Goal: Share content: Share content

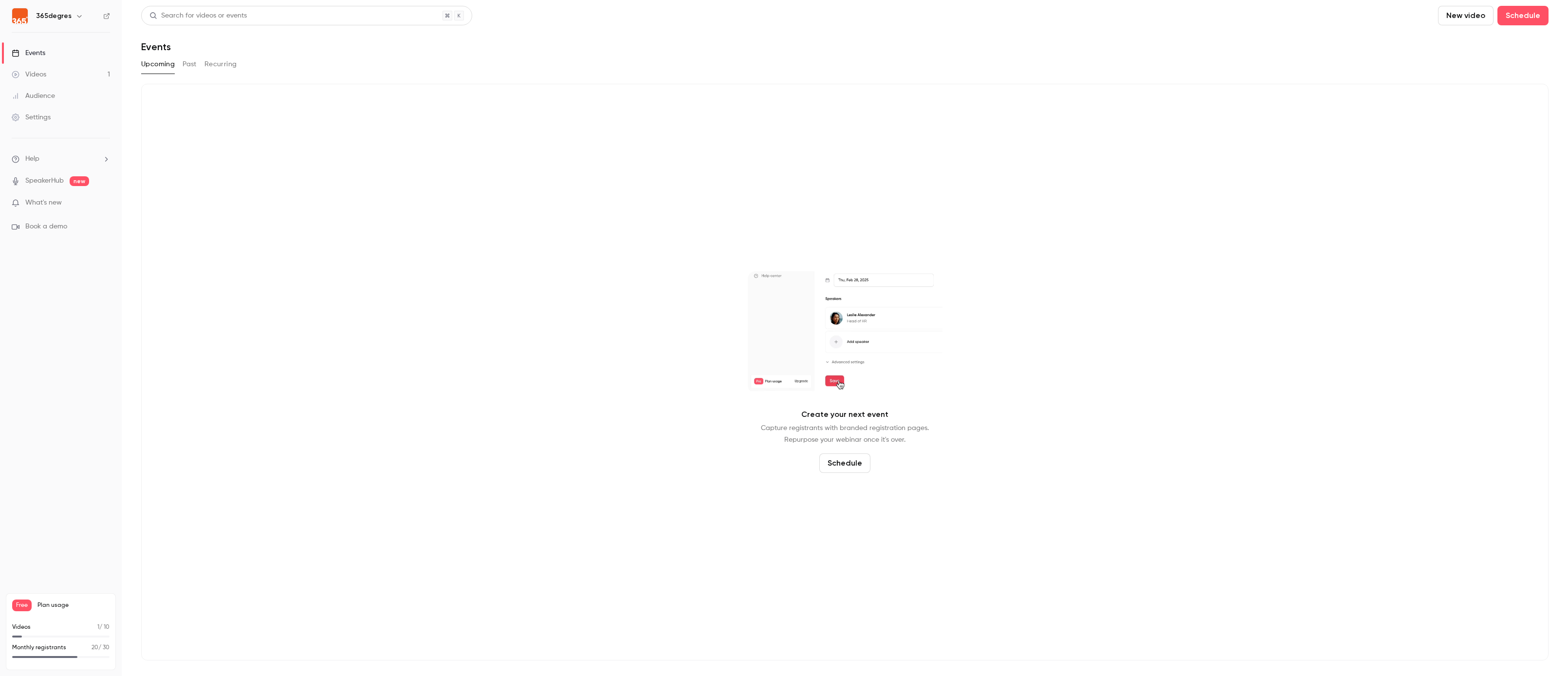
click at [187, 63] on button "Past" at bounding box center [189, 65] width 14 height 16
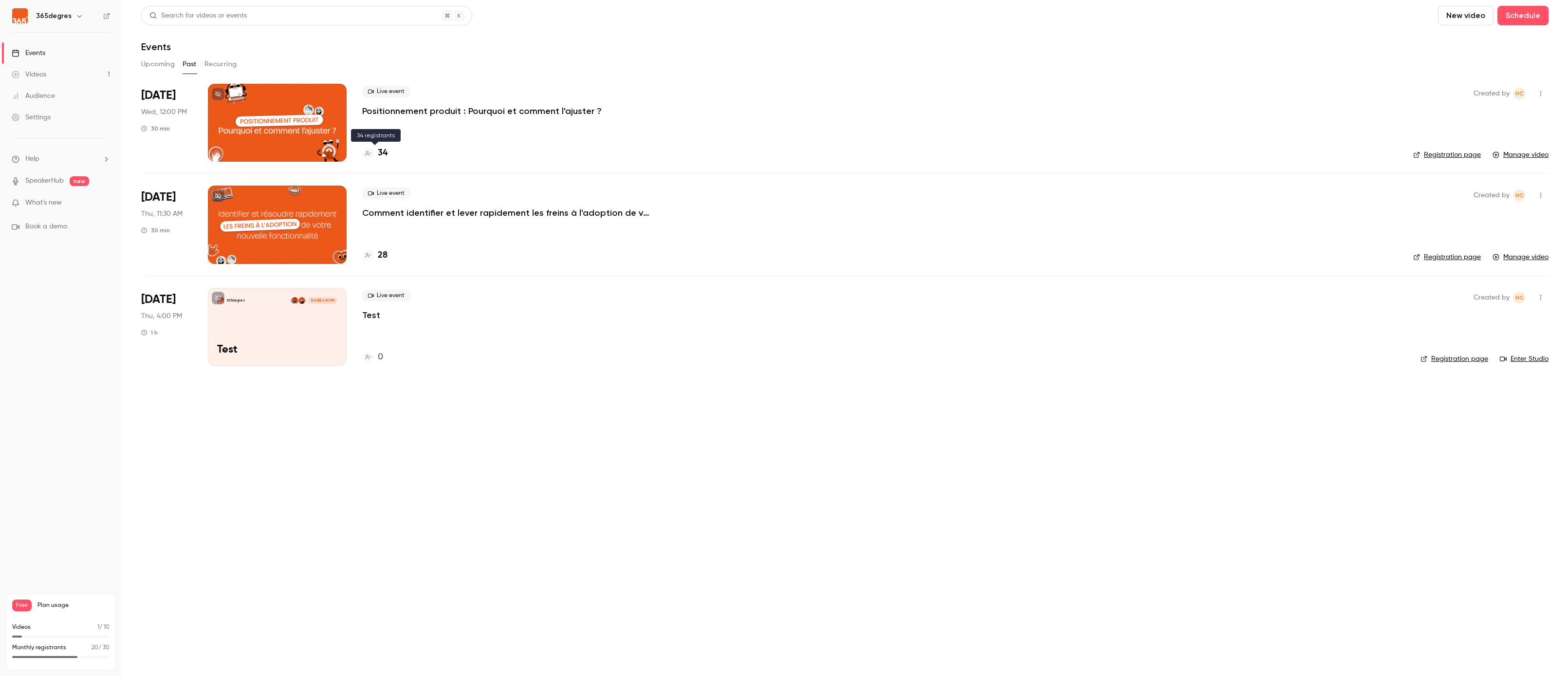
click at [383, 152] on h4 "34" at bounding box center [383, 153] width 10 height 13
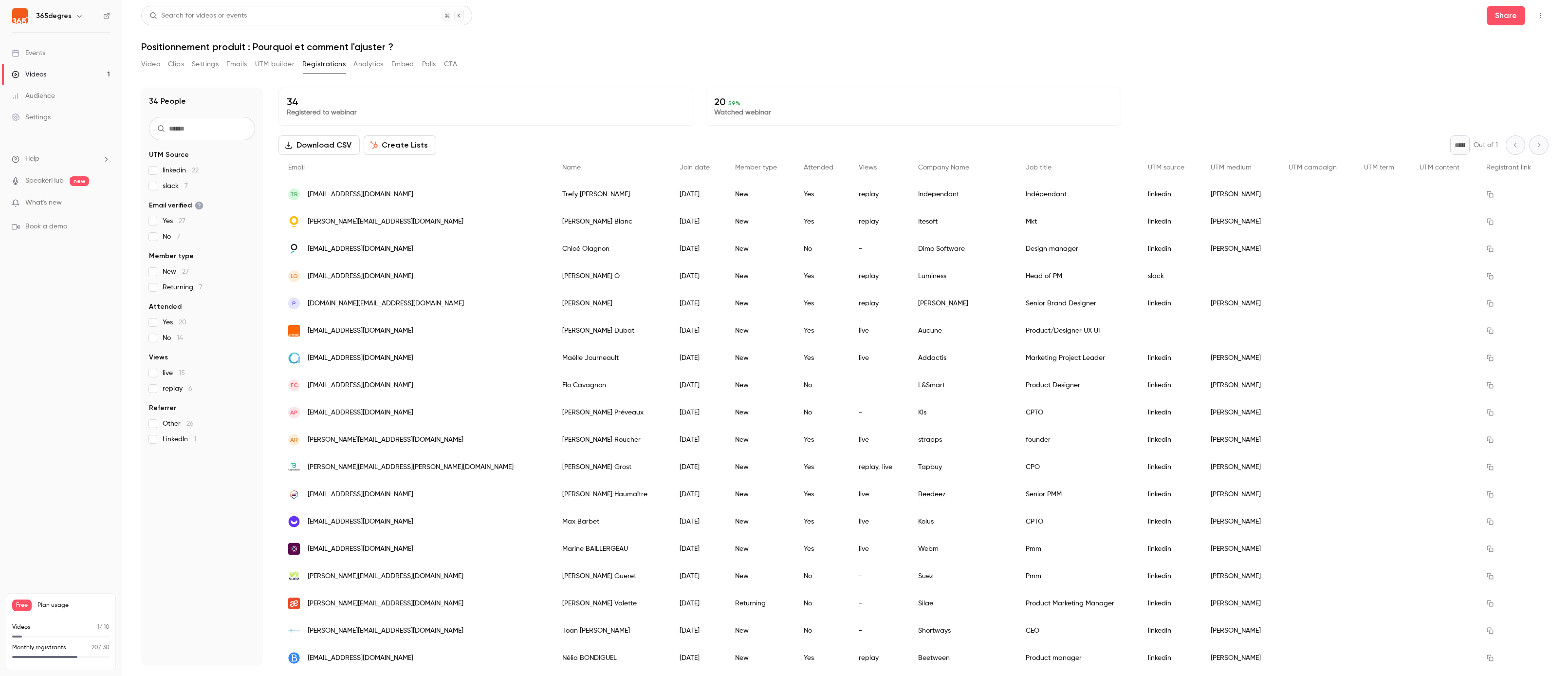
click at [282, 66] on button "UTM builder" at bounding box center [275, 65] width 40 height 16
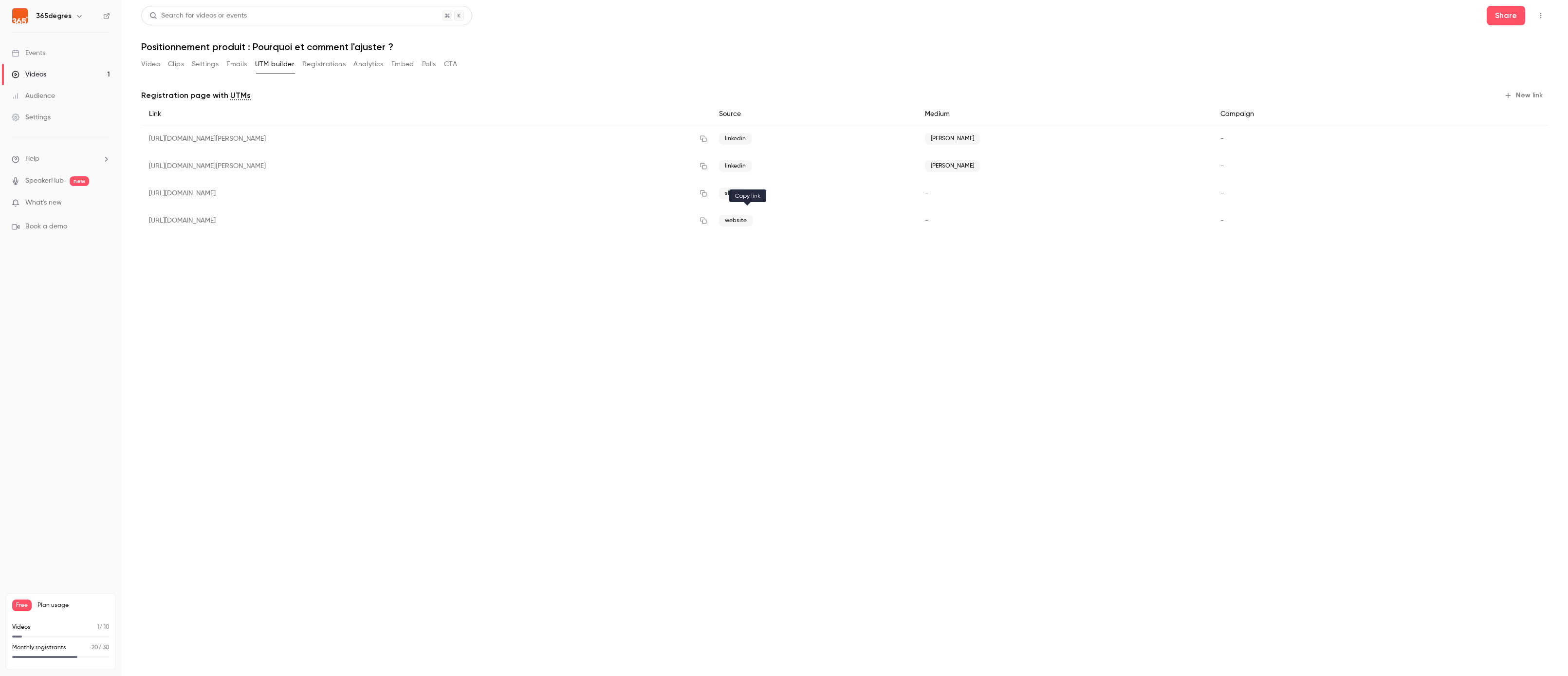
click at [711, 224] on button "button" at bounding box center [704, 220] width 16 height 16
click at [1489, 13] on button "Share" at bounding box center [1505, 16] width 38 height 19
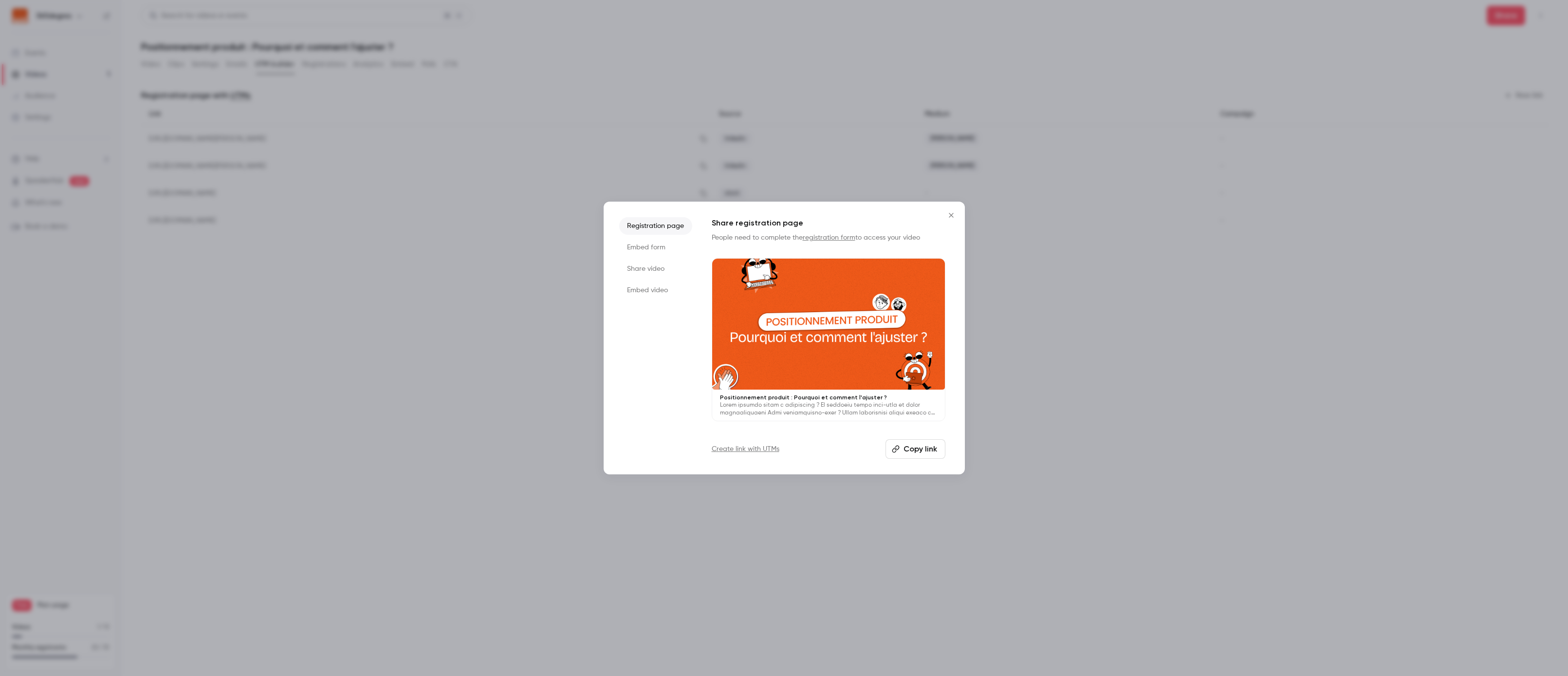
click at [655, 251] on li "Embed form" at bounding box center [656, 247] width 73 height 18
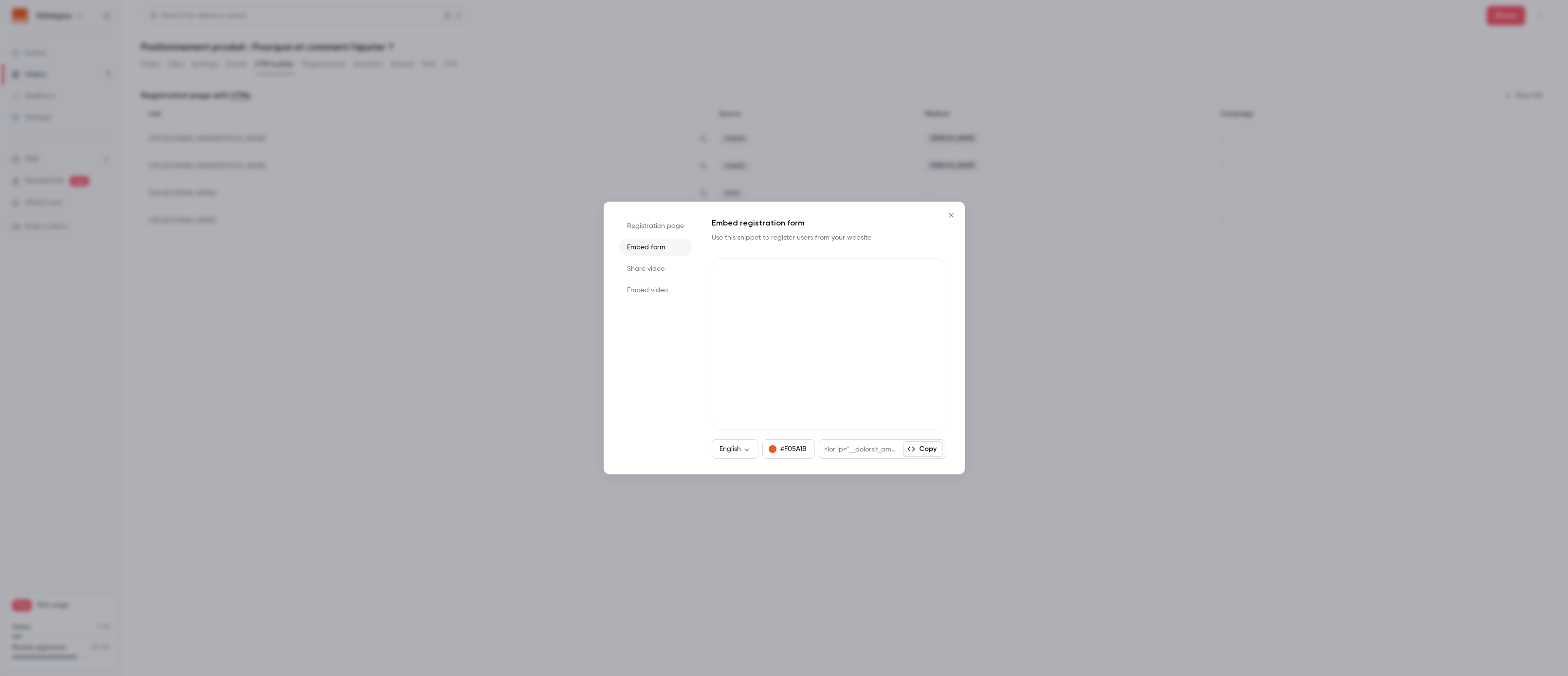
click at [933, 450] on button "Copy" at bounding box center [923, 449] width 40 height 16
click at [732, 443] on div "English ** ​" at bounding box center [735, 449] width 47 height 19
click at [749, 452] on body "365degres Events Videos 1 Audience Settings Help SpeakerHub new What's new Book…" at bounding box center [784, 338] width 1568 height 676
click at [744, 501] on li "Français" at bounding box center [735, 505] width 52 height 26
click at [925, 454] on button "Copy" at bounding box center [923, 449] width 40 height 16
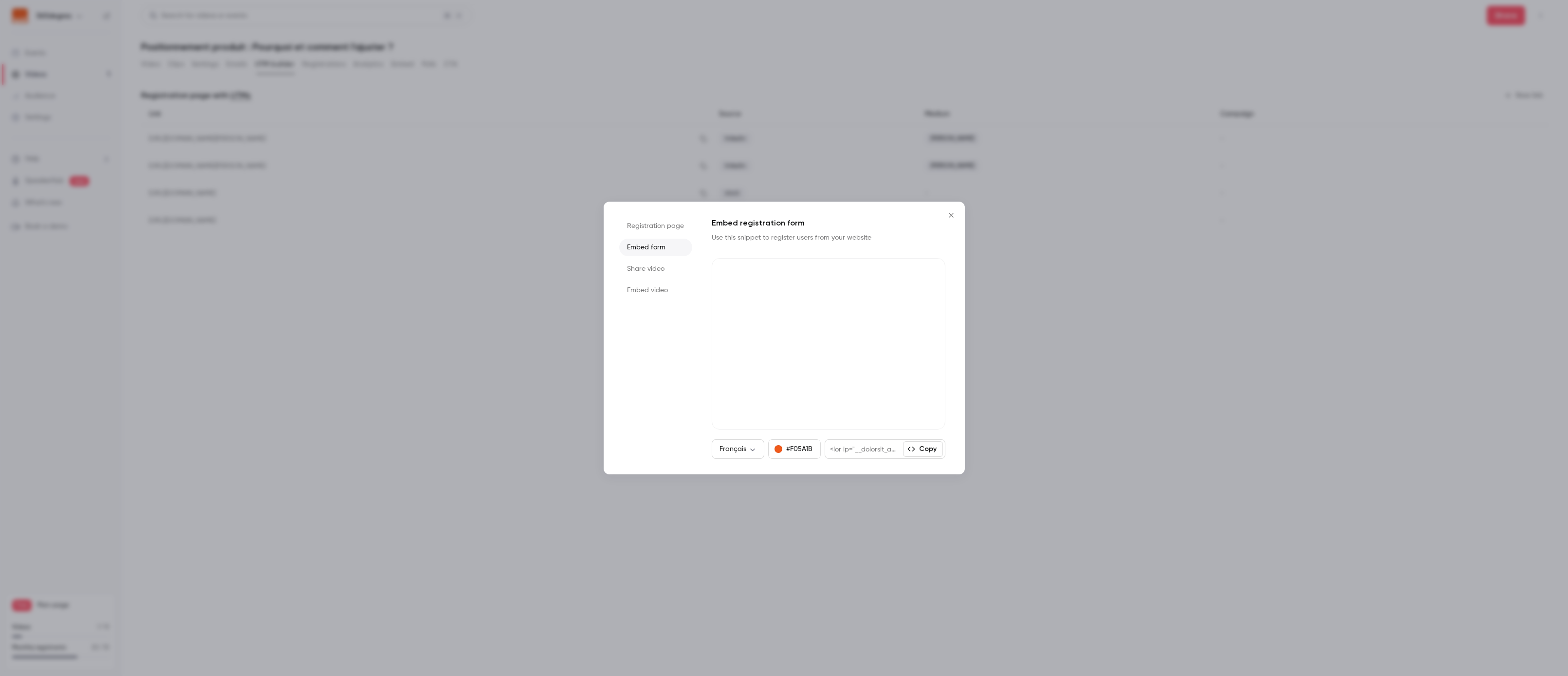
click at [924, 453] on button "Copy" at bounding box center [923, 449] width 40 height 16
click at [925, 455] on button "Copy" at bounding box center [923, 449] width 40 height 16
click at [754, 451] on body "365degres Events Videos 1 Audience Settings Help SpeakerHub new What's new Book…" at bounding box center [784, 338] width 1568 height 676
click at [738, 481] on li "English" at bounding box center [737, 479] width 52 height 26
type input "**"
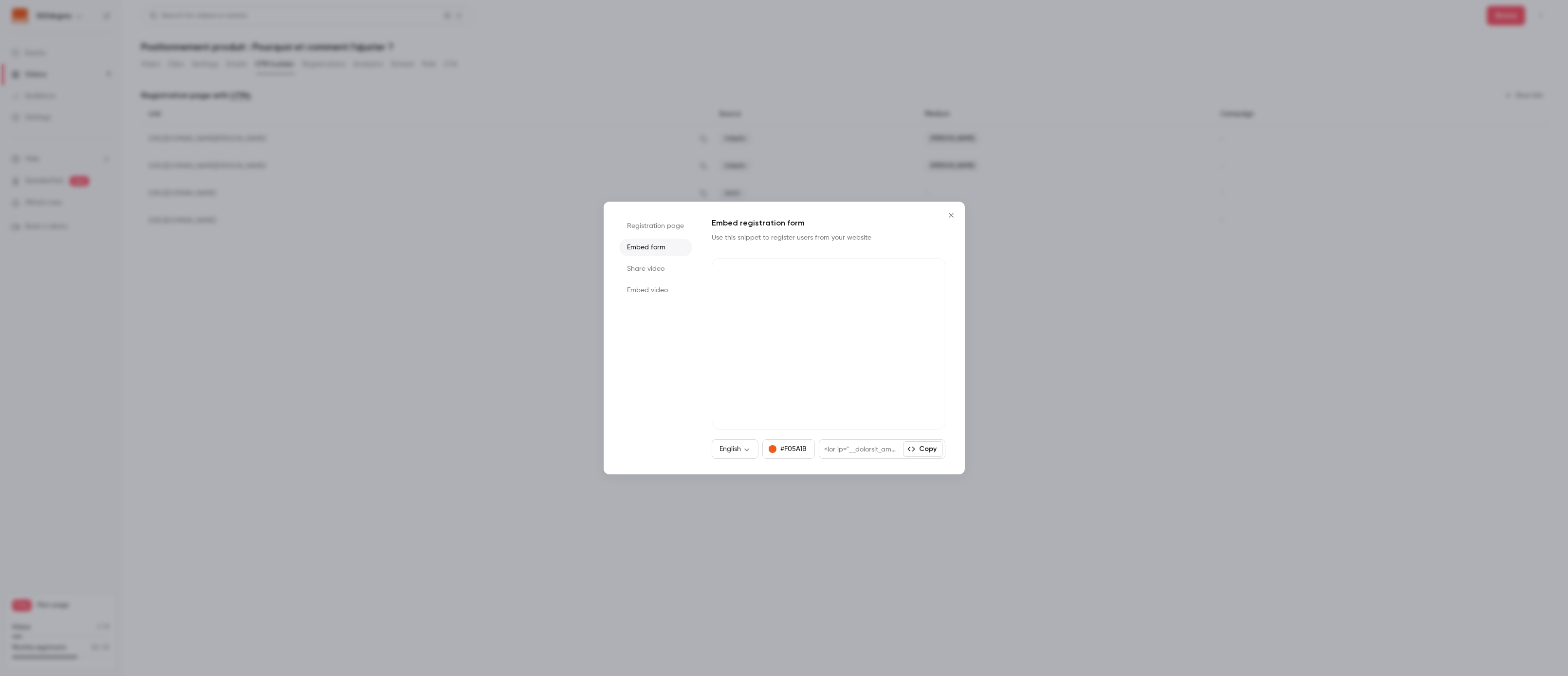
click at [934, 451] on button "Copy" at bounding box center [923, 449] width 40 height 16
click at [653, 273] on li "Share video" at bounding box center [656, 269] width 73 height 18
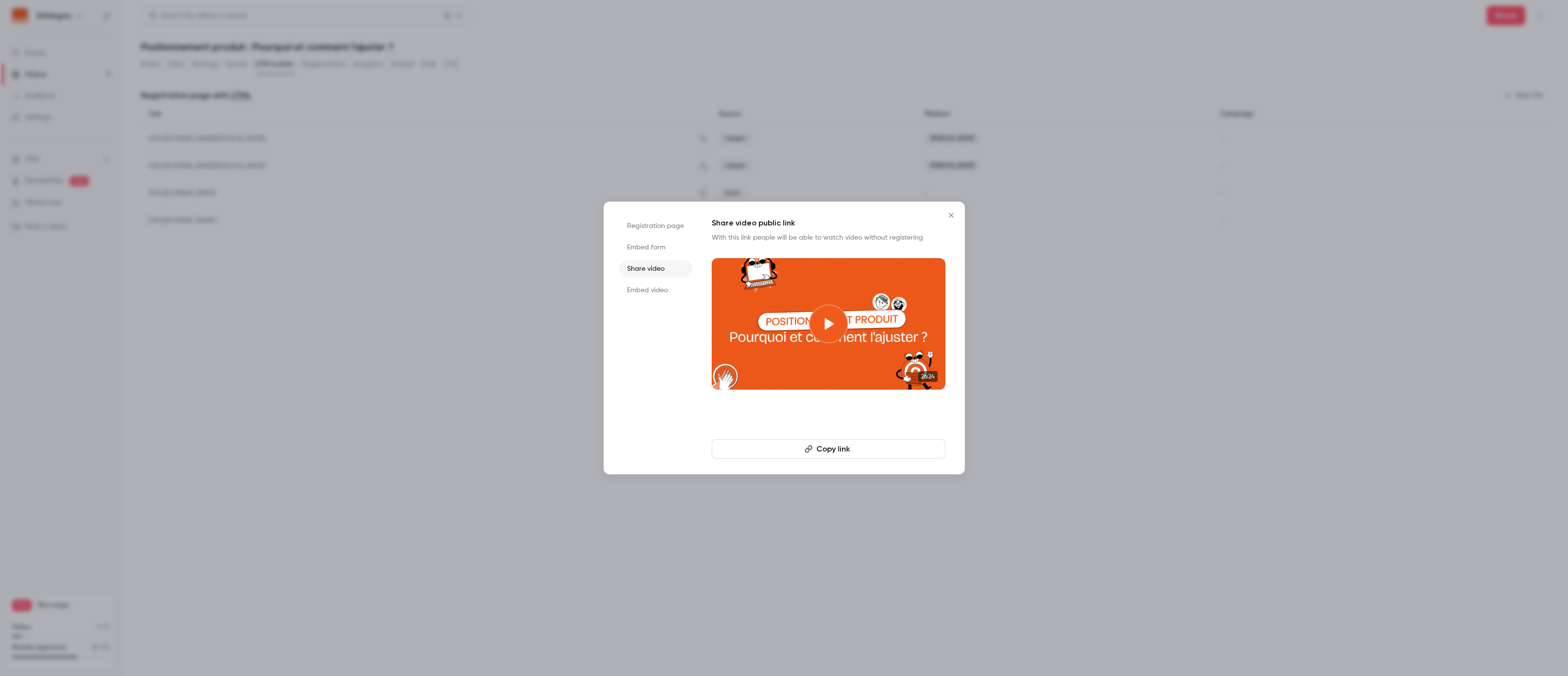
click at [649, 289] on li "Embed video" at bounding box center [656, 290] width 73 height 18
click at [649, 252] on li "Embed form" at bounding box center [656, 247] width 73 height 18
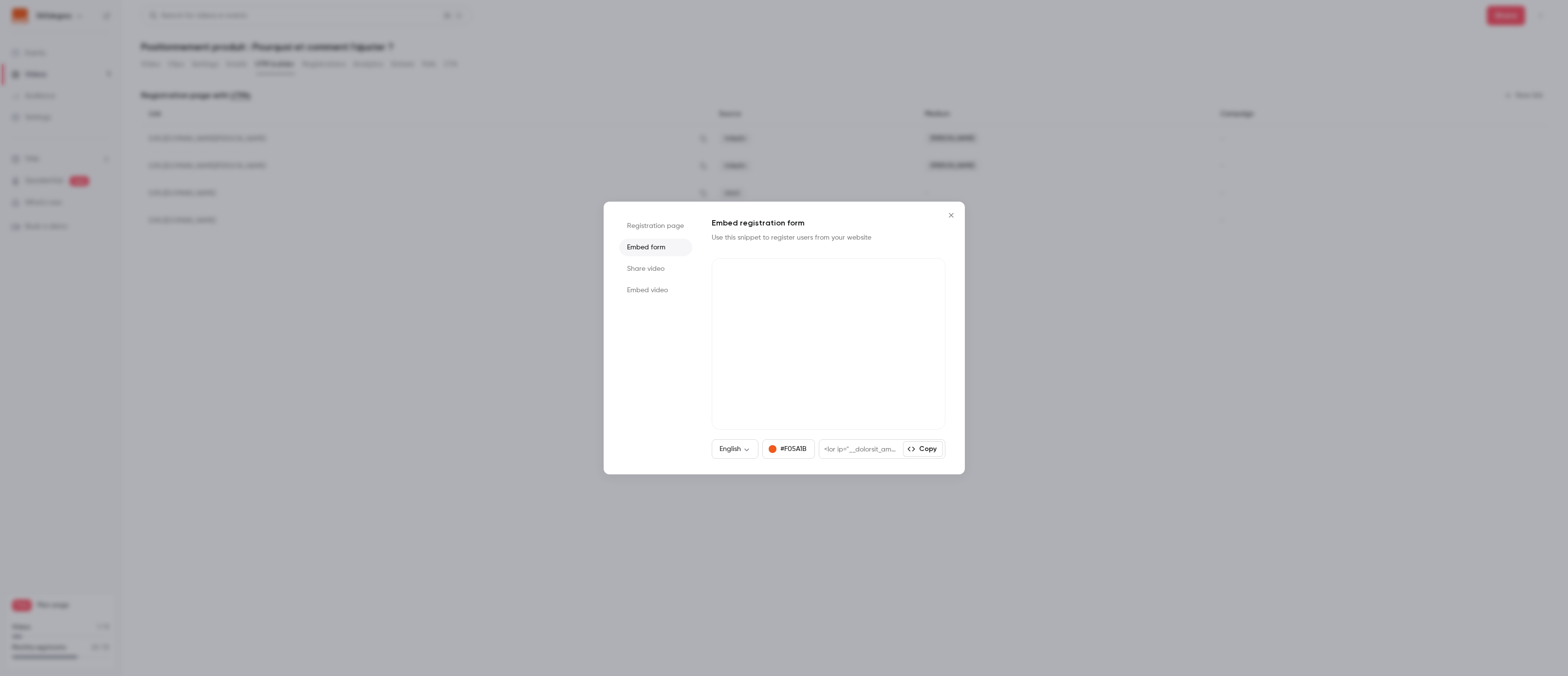
click at [664, 227] on li "Registration page" at bounding box center [656, 226] width 73 height 18
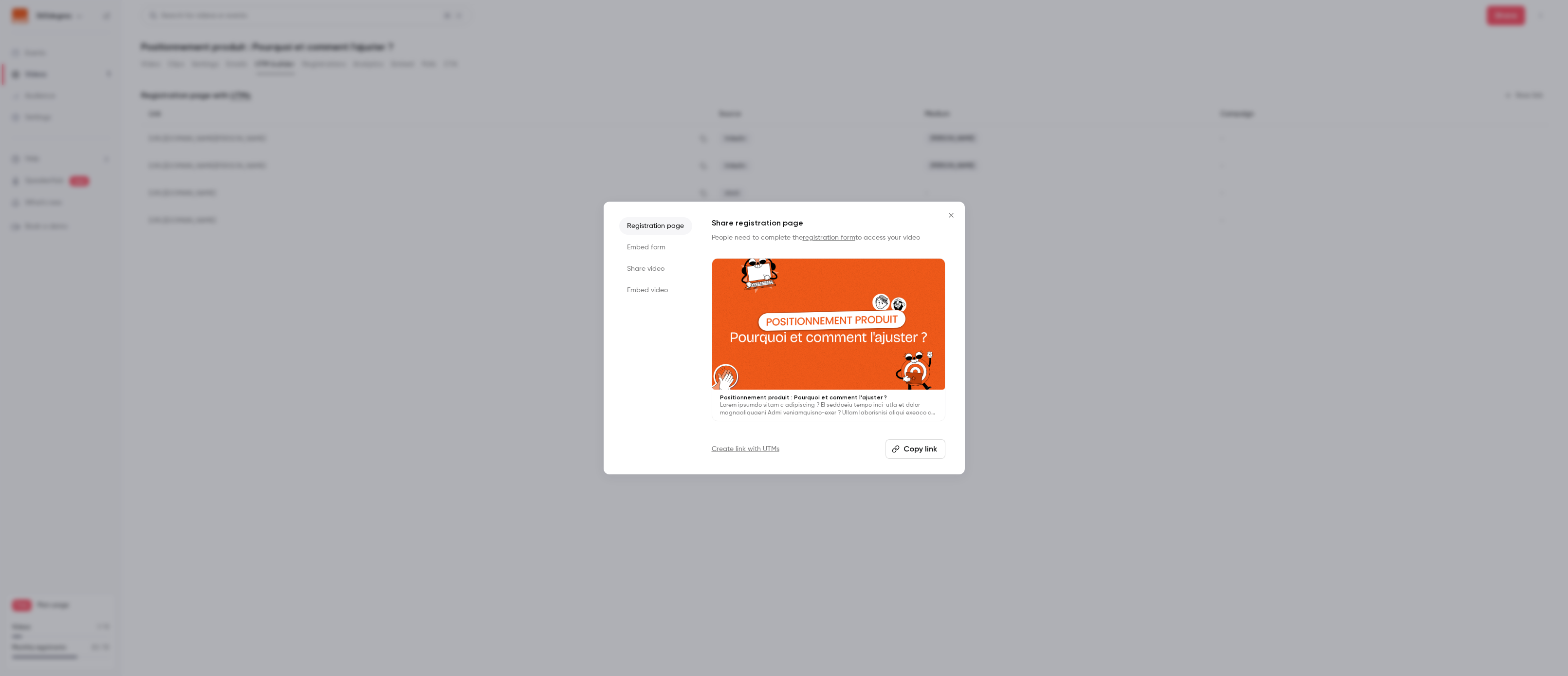
click at [656, 254] on li "Embed form" at bounding box center [656, 247] width 73 height 18
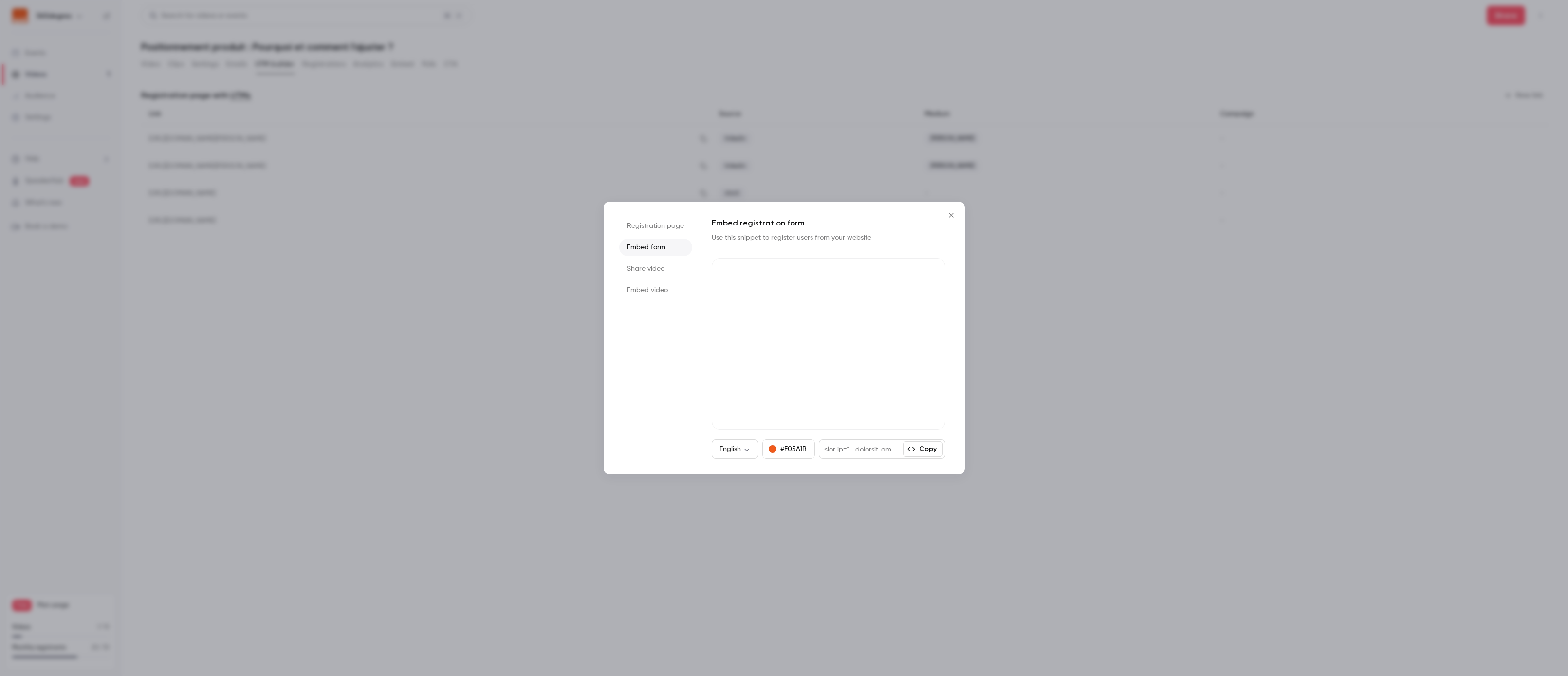
click at [928, 449] on button "Copy" at bounding box center [923, 449] width 40 height 16
click at [722, 458] on div "English ** ​" at bounding box center [735, 449] width 47 height 19
click at [725, 453] on body "365degres Events Videos 1 Audience Settings Help SpeakerHub new What's new Book…" at bounding box center [784, 338] width 1568 height 676
click at [742, 507] on li "Français" at bounding box center [735, 505] width 52 height 26
type input "**"
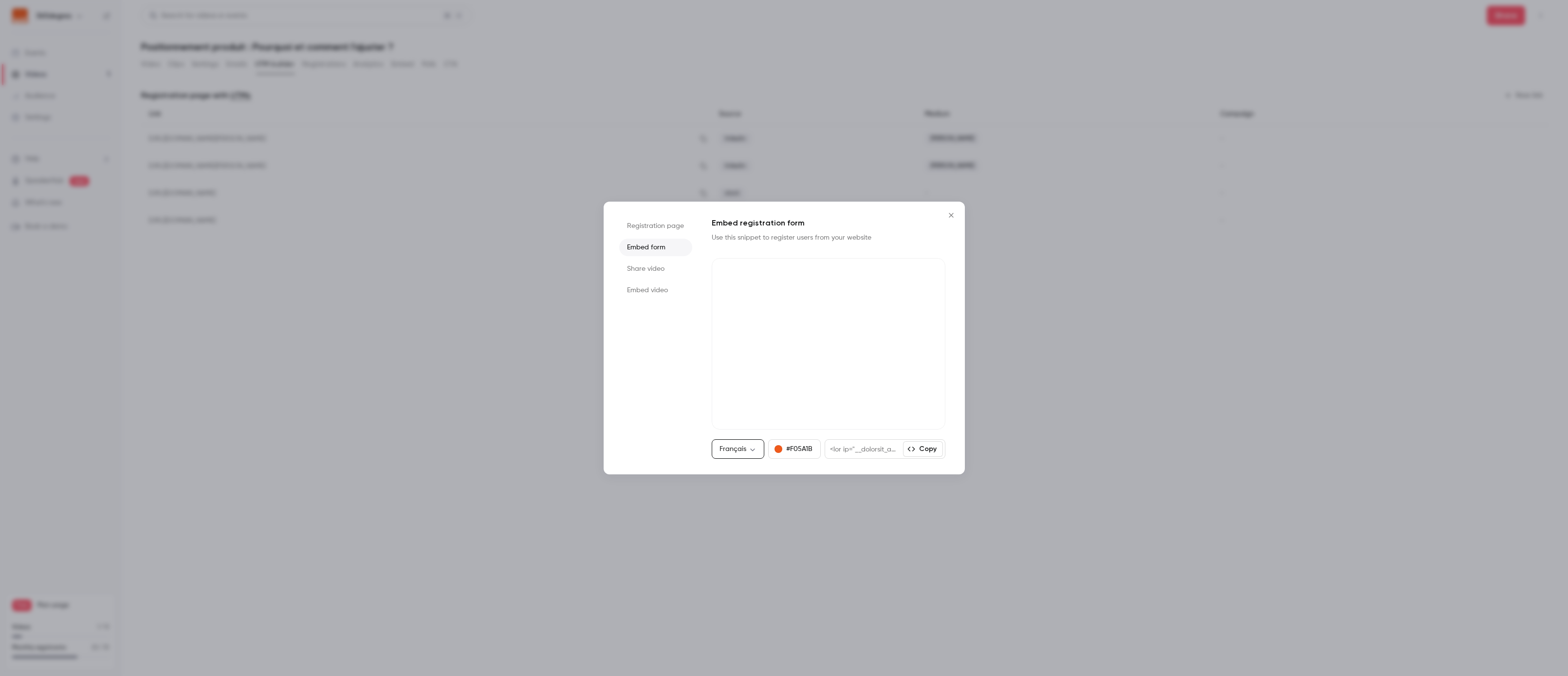
click at [926, 446] on button "Copy" at bounding box center [923, 449] width 40 height 16
click at [927, 446] on button "Copy" at bounding box center [923, 449] width 40 height 16
click at [655, 230] on li "Registration page" at bounding box center [656, 226] width 73 height 18
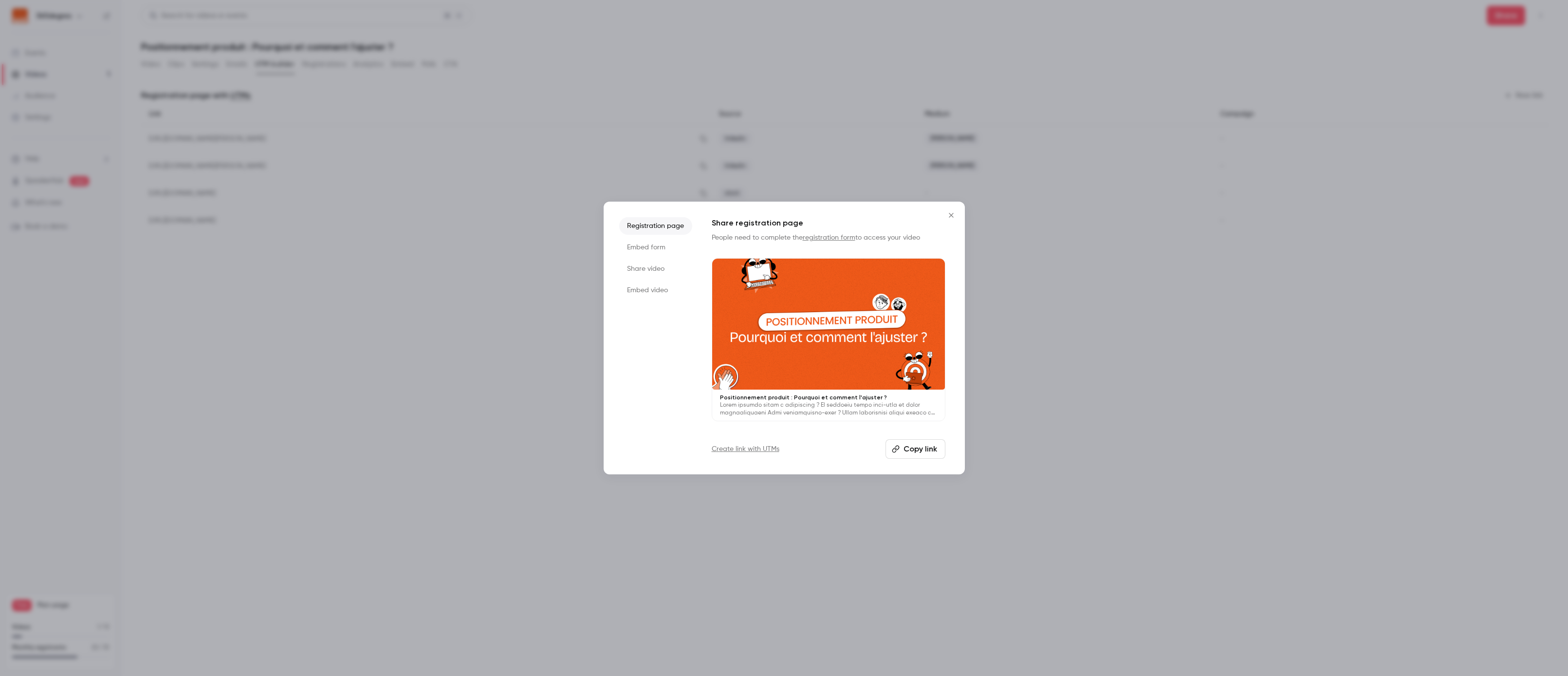
click at [913, 451] on button "Copy link" at bounding box center [915, 449] width 60 height 19
click at [753, 451] on link "Create link with UTMs" at bounding box center [745, 449] width 68 height 10
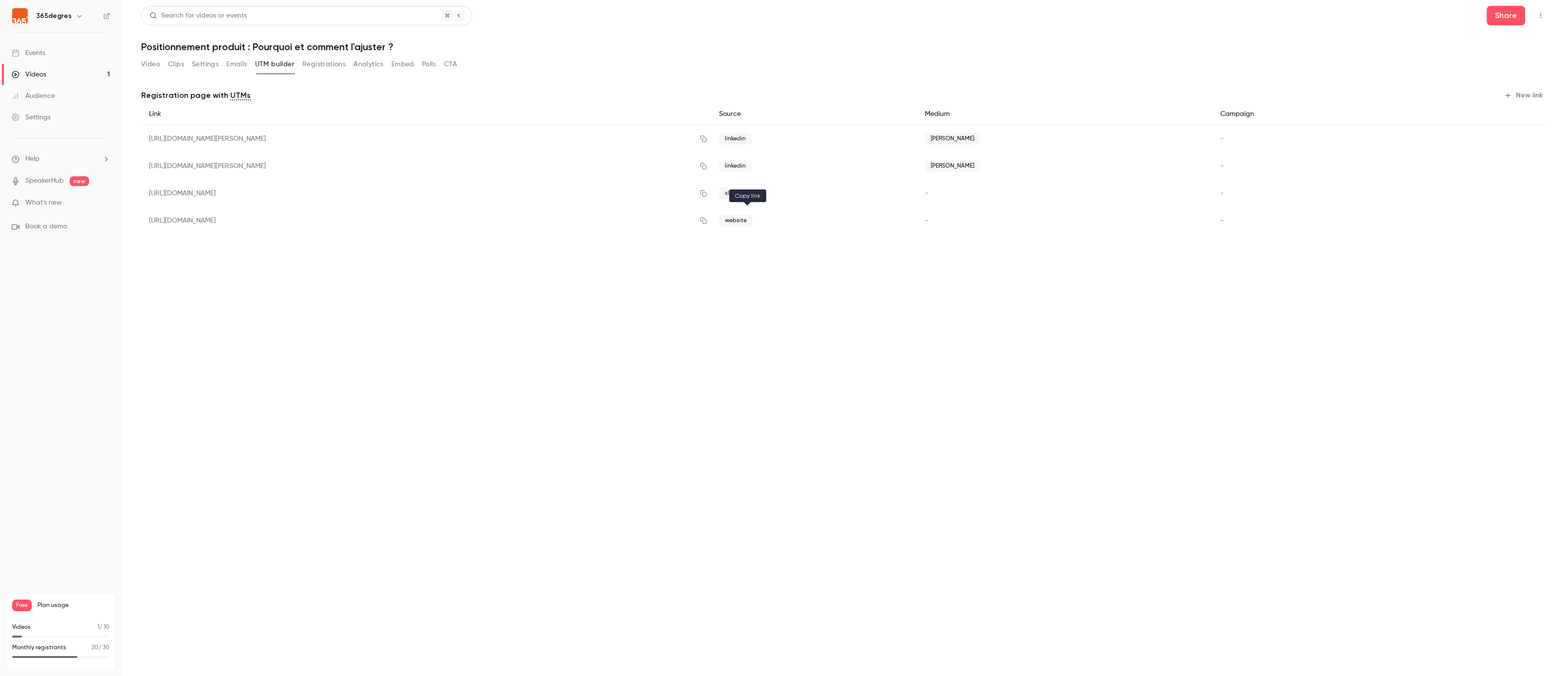
click at [711, 226] on button "button" at bounding box center [704, 220] width 16 height 16
